Goal: Task Accomplishment & Management: Use online tool/utility

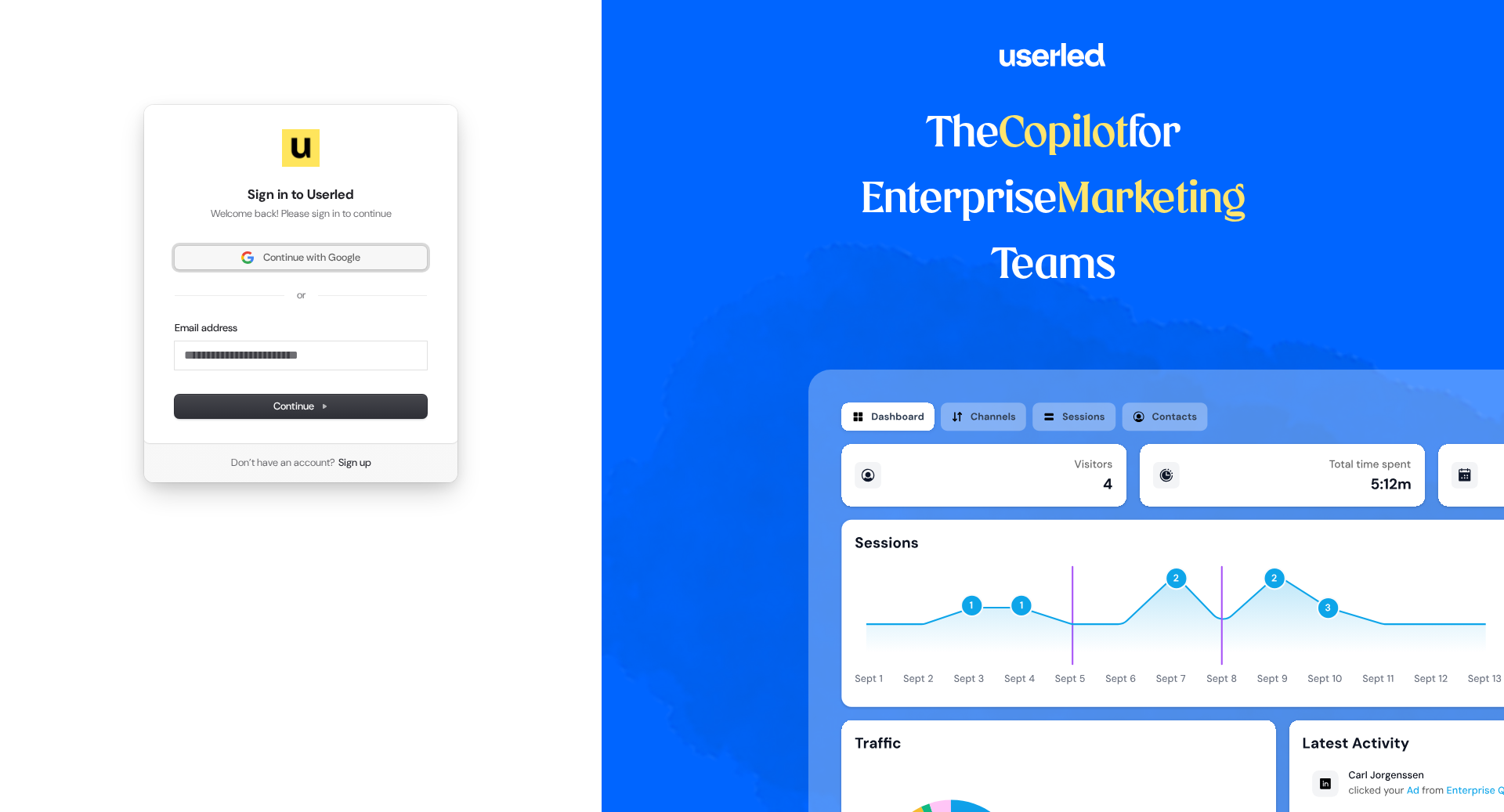
click at [339, 250] on span "Continue with Google" at bounding box center [312, 257] width 97 height 14
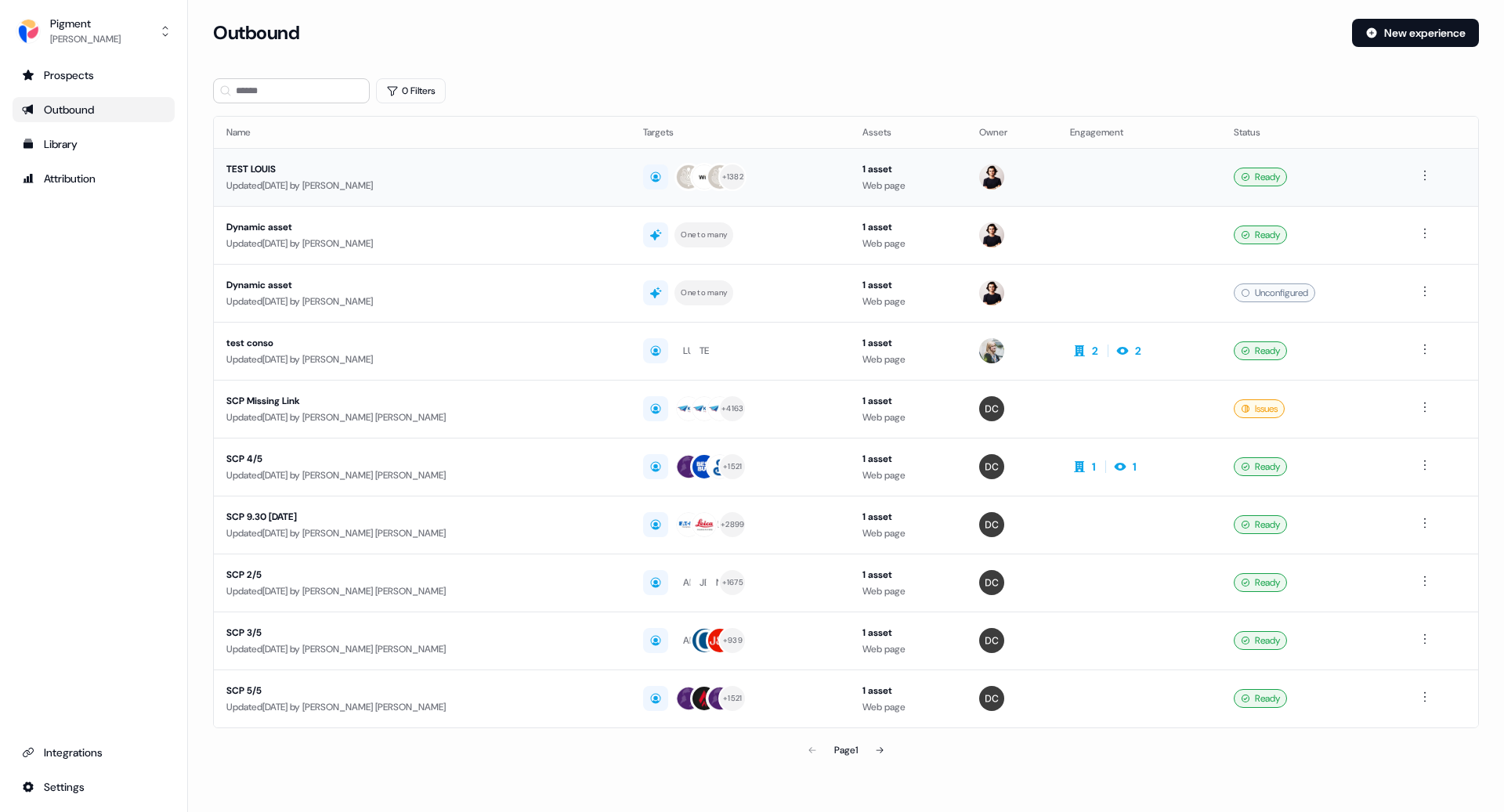
click at [502, 190] on div "Updated [DATE] by [PERSON_NAME]" at bounding box center [422, 185] width 392 height 16
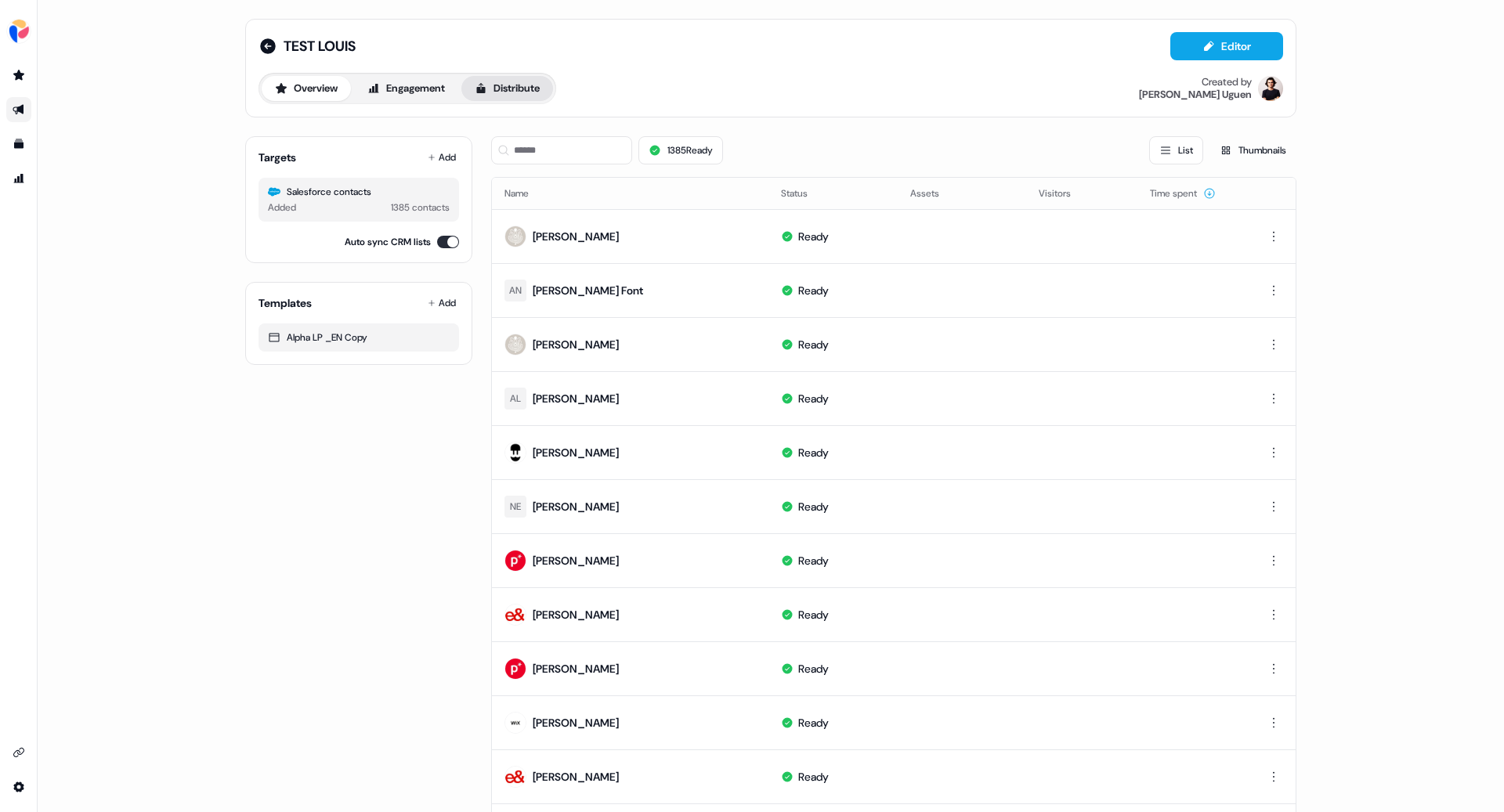
click at [511, 90] on button "Distribute" at bounding box center [506, 88] width 92 height 25
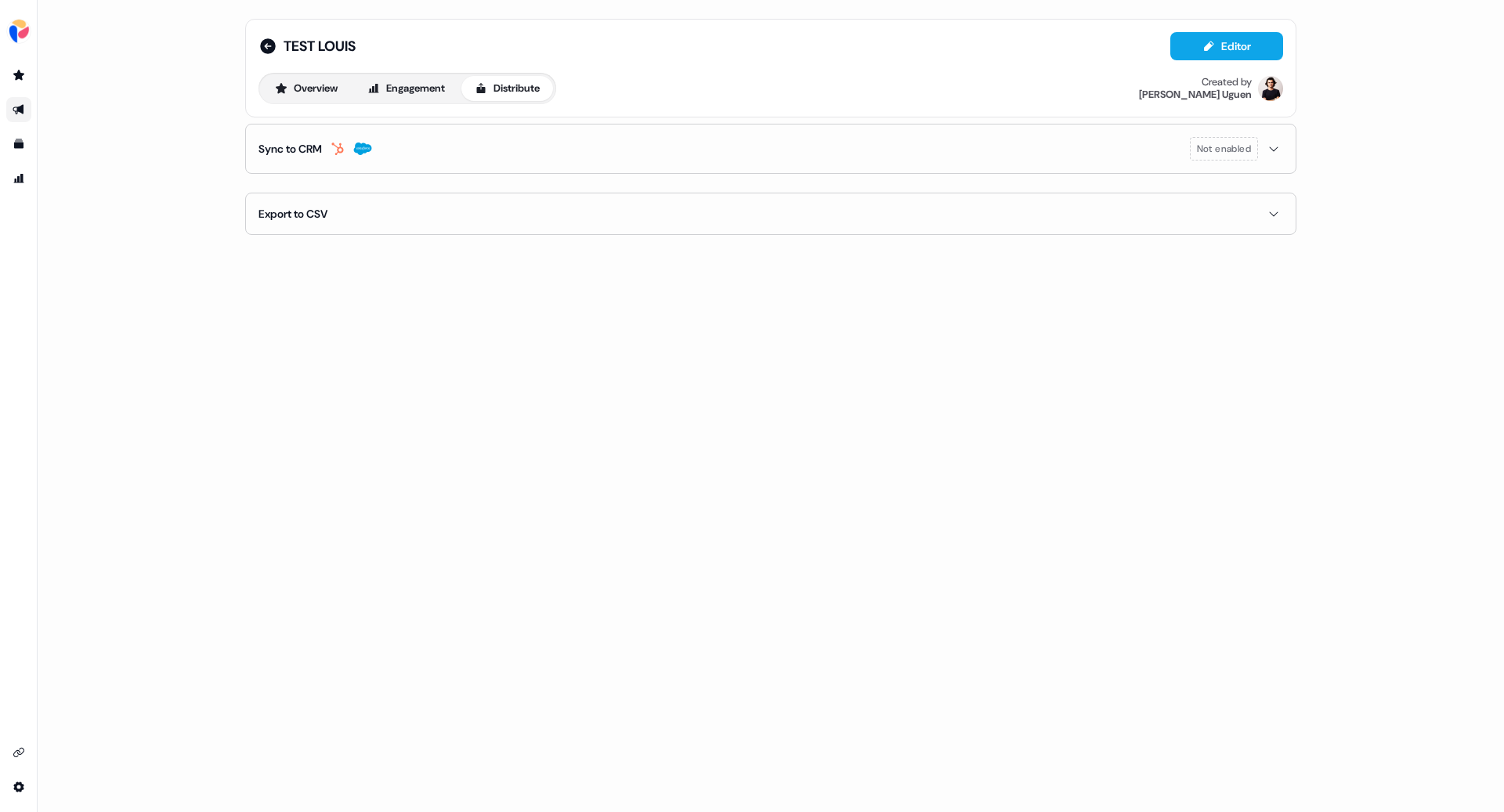
click at [756, 149] on button "Sync to CRM Not enabled" at bounding box center [771, 148] width 1024 height 48
click at [282, 188] on button "enable-crm-asset-sync" at bounding box center [273, 189] width 28 height 16
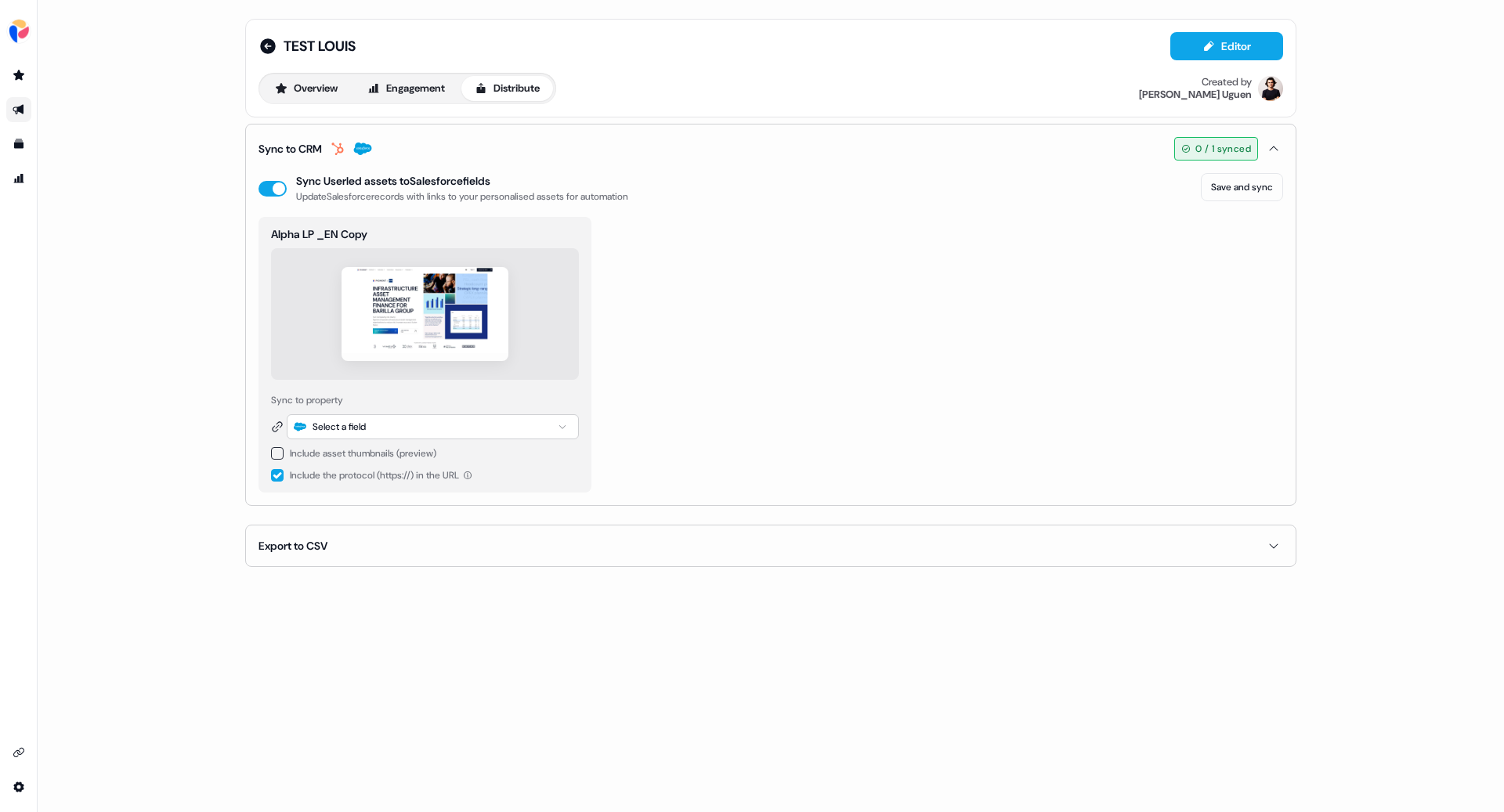
click at [413, 432] on div "Select a field" at bounding box center [432, 427] width 292 height 25
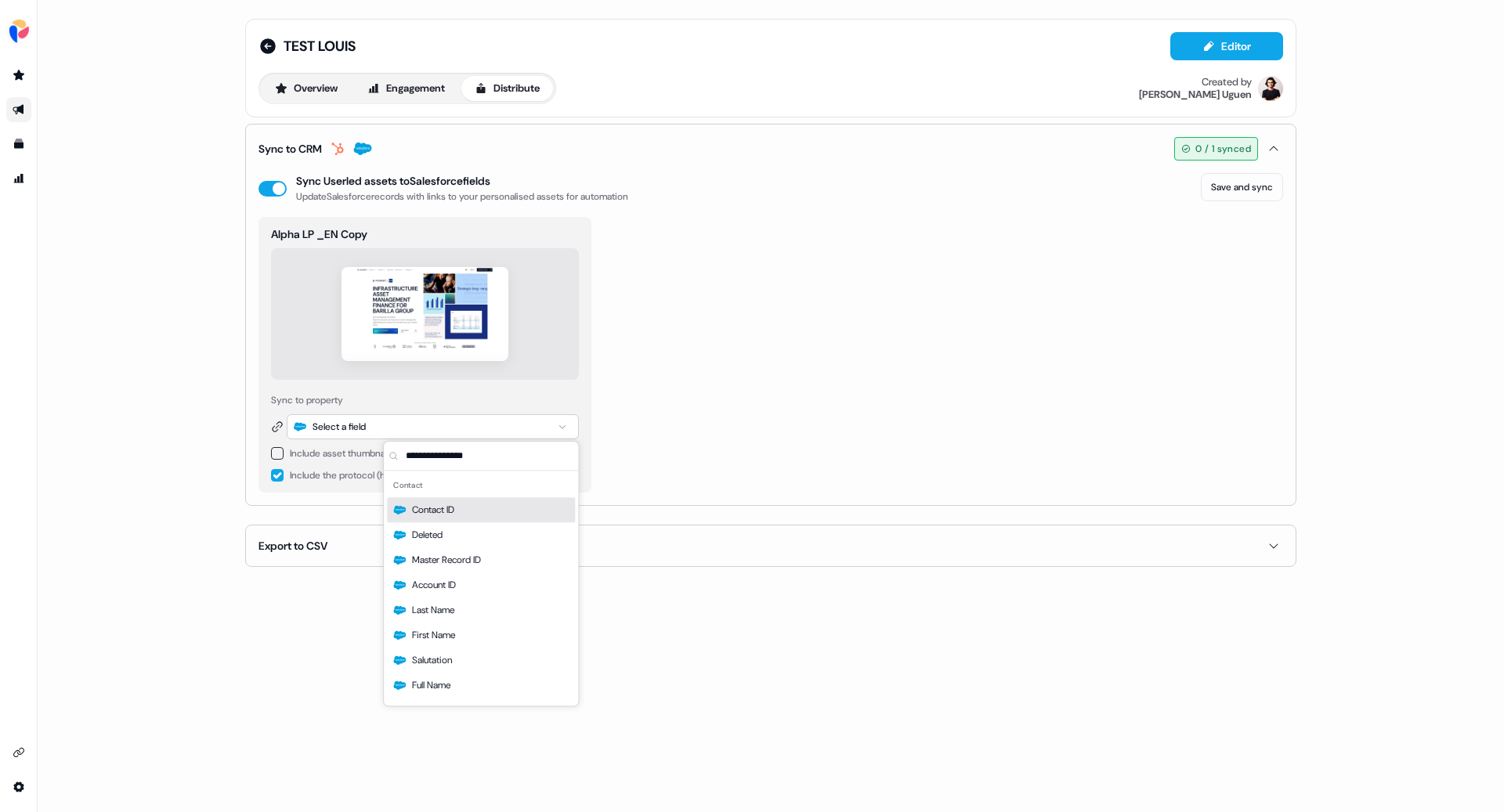
click at [729, 393] on div "Alpha LP _EN Copy Sync to property Select a field Include asset thumbnails (pre…" at bounding box center [771, 355] width 1024 height 276
